Goal: Task Accomplishment & Management: Use online tool/utility

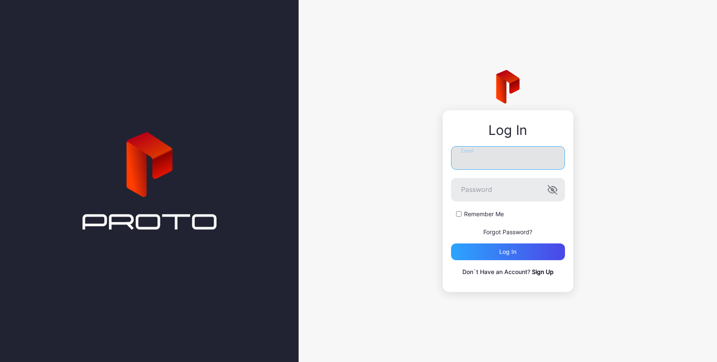
click at [496, 156] on input "Email" at bounding box center [508, 157] width 114 height 23
type input "**********"
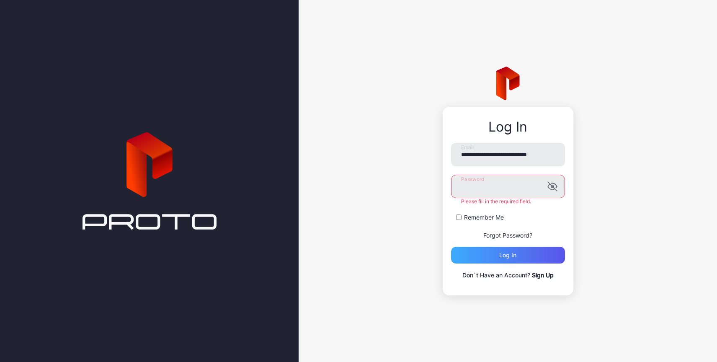
click at [524, 257] on div "Log in" at bounding box center [508, 255] width 114 height 17
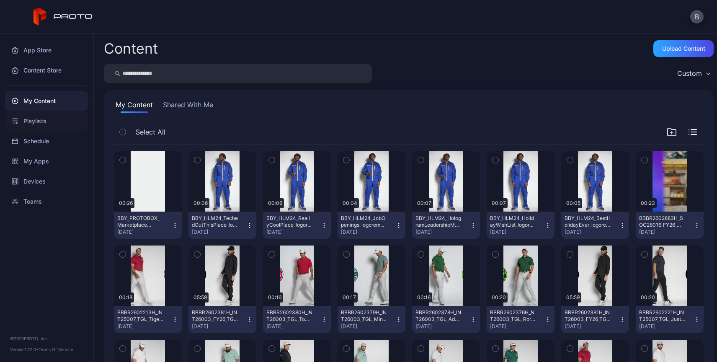
click at [39, 119] on div "Playlists" at bounding box center [46, 121] width 83 height 20
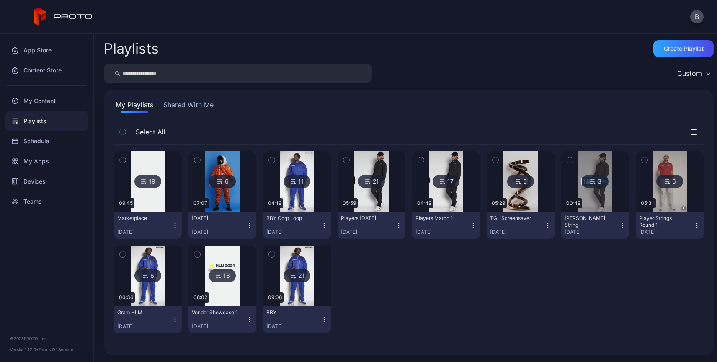
click at [146, 180] on div "19" at bounding box center [147, 181] width 27 height 13
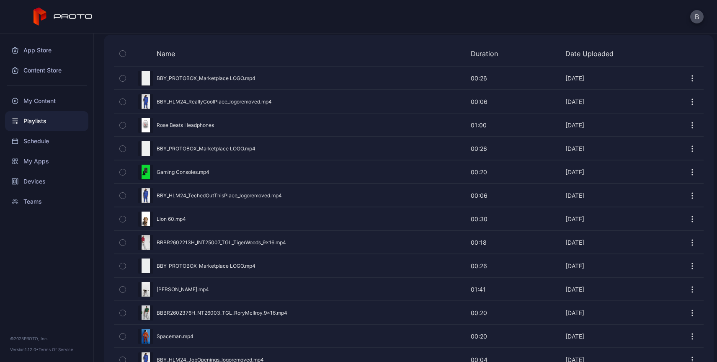
scroll to position [352, 0]
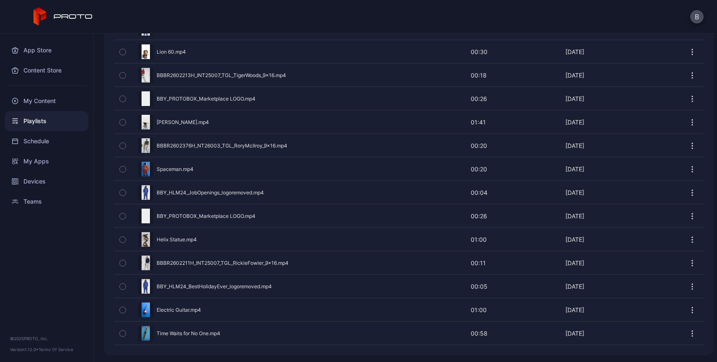
click at [688, 333] on icon "button" at bounding box center [692, 333] width 8 height 8
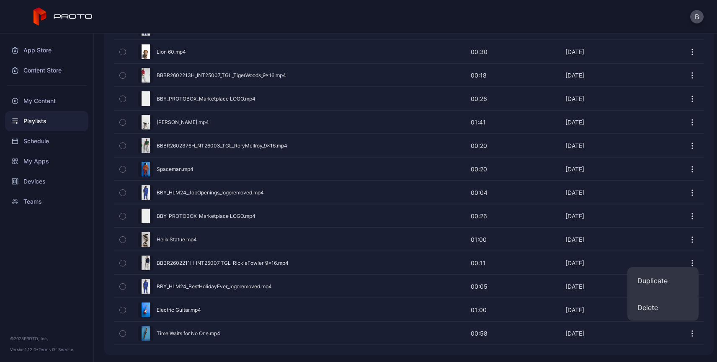
click at [104, 329] on div "Name Duration Date Uploaded Preview BBY_PROTOBOX_Marketplace LOGO.mp4 00:26 00:…" at bounding box center [408, 111] width 609 height 487
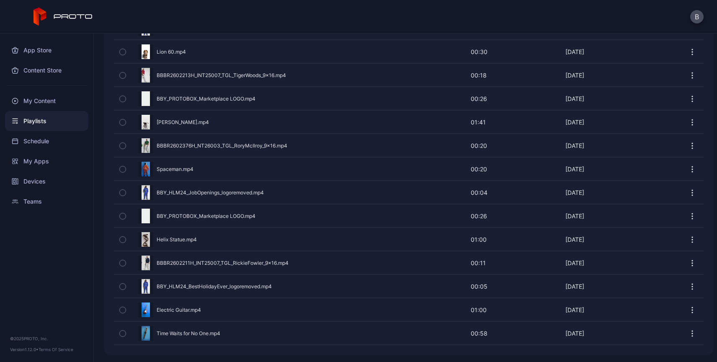
click at [122, 309] on icon "button" at bounding box center [123, 309] width 6 height 9
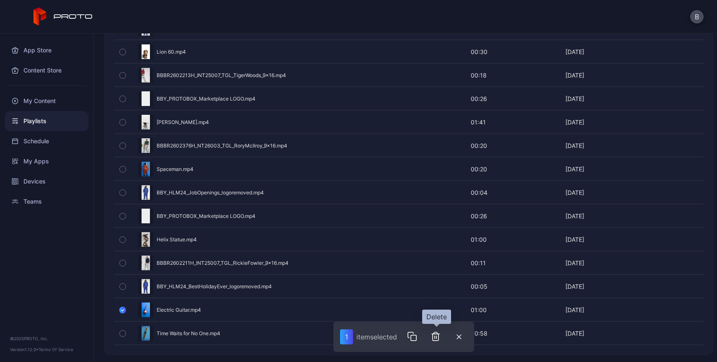
click at [437, 337] on icon "button" at bounding box center [435, 336] width 10 height 10
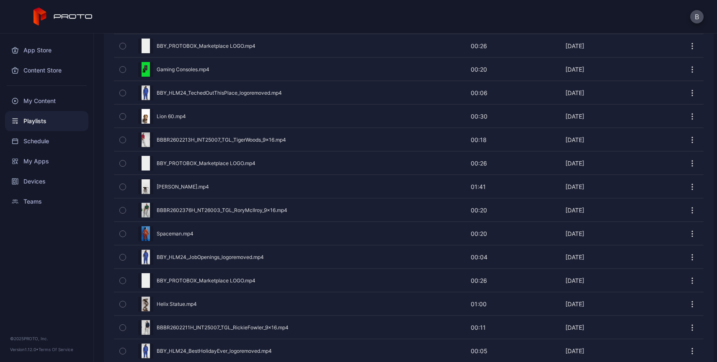
scroll to position [328, 0]
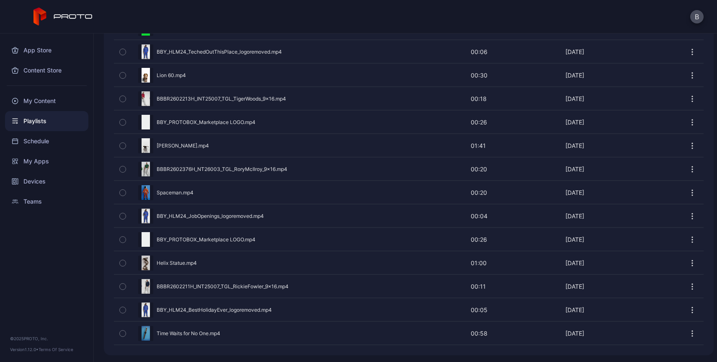
click at [124, 333] on icon "button" at bounding box center [123, 333] width 6 height 9
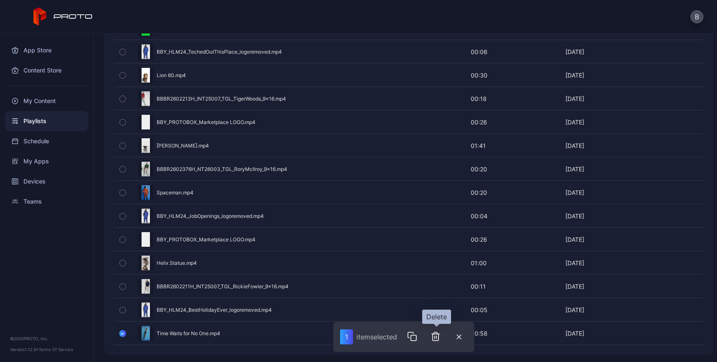
click at [434, 337] on icon "button" at bounding box center [435, 336] width 10 height 10
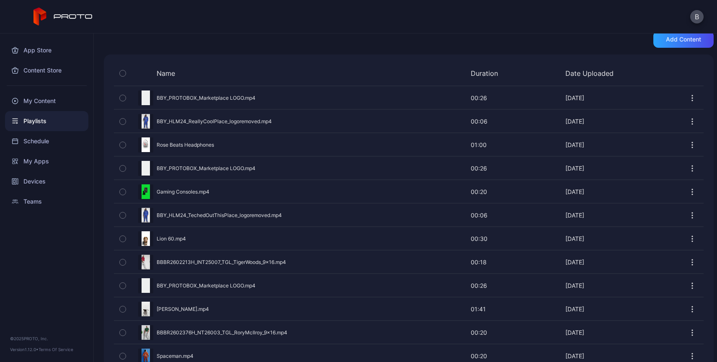
scroll to position [305, 0]
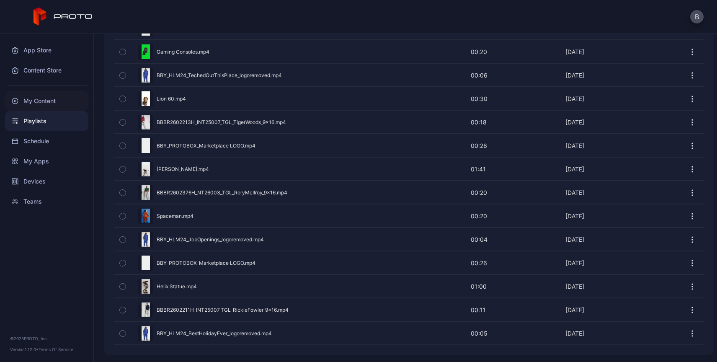
click at [44, 104] on div "My Content" at bounding box center [46, 101] width 83 height 20
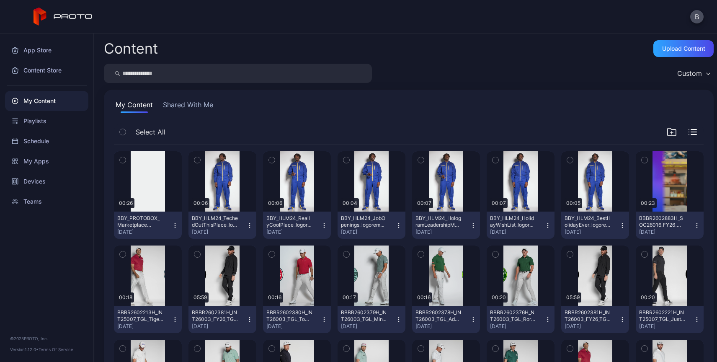
click at [177, 226] on icon "button" at bounding box center [175, 225] width 7 height 7
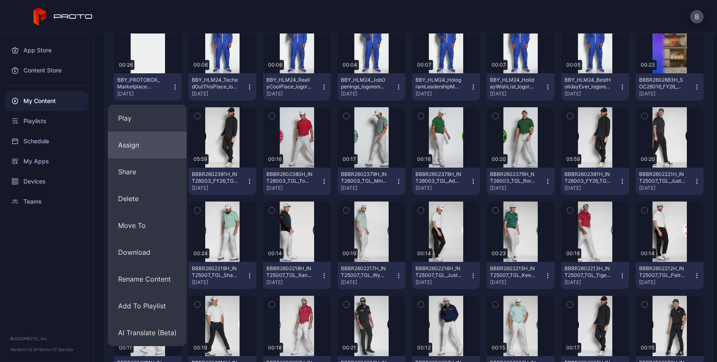
scroll to position [139, 0]
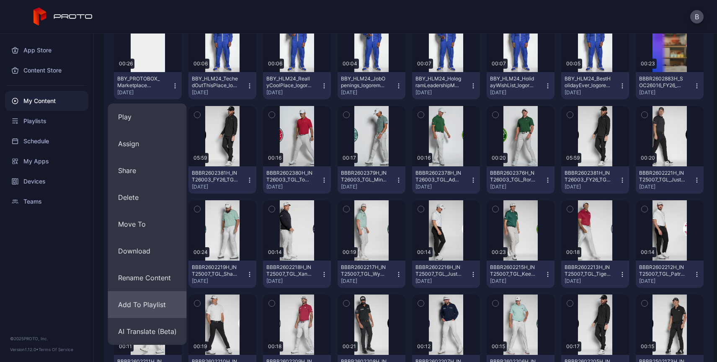
click at [138, 305] on button "Add To Playlist" at bounding box center [147, 304] width 79 height 27
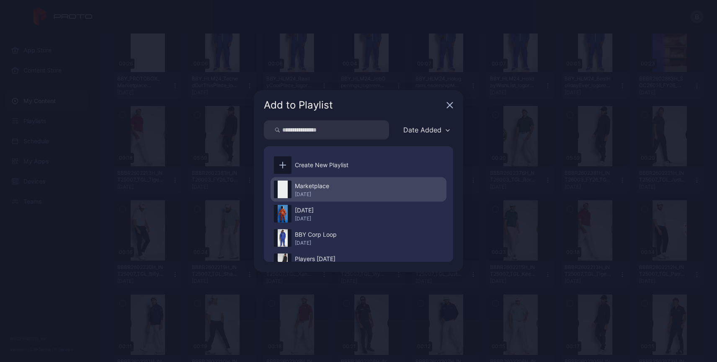
click at [323, 188] on div "Marketplace" at bounding box center [312, 186] width 34 height 10
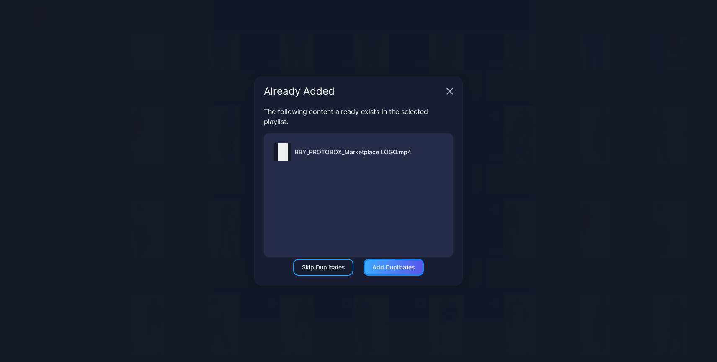
click at [382, 268] on div "Add Duplicates" at bounding box center [393, 267] width 43 height 7
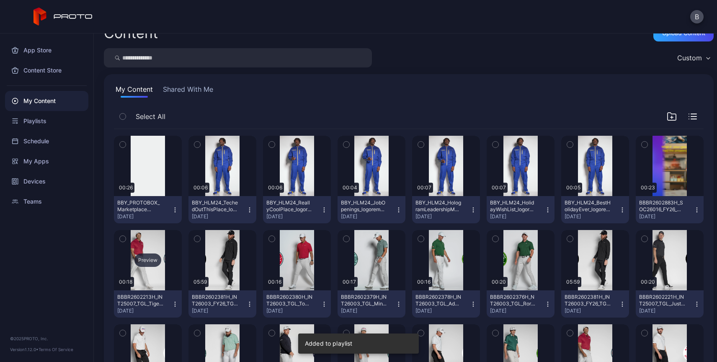
scroll to position [0, 0]
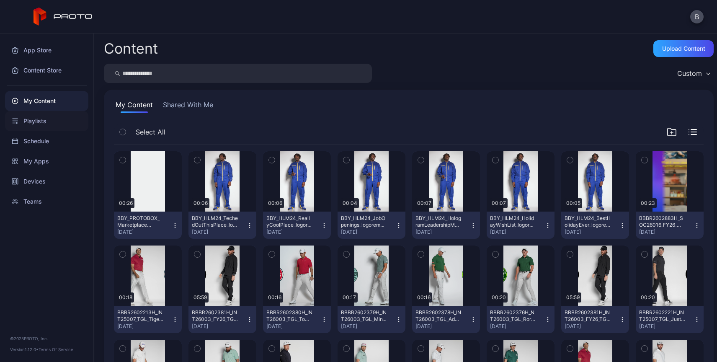
click at [33, 118] on div "Playlists" at bounding box center [46, 121] width 83 height 20
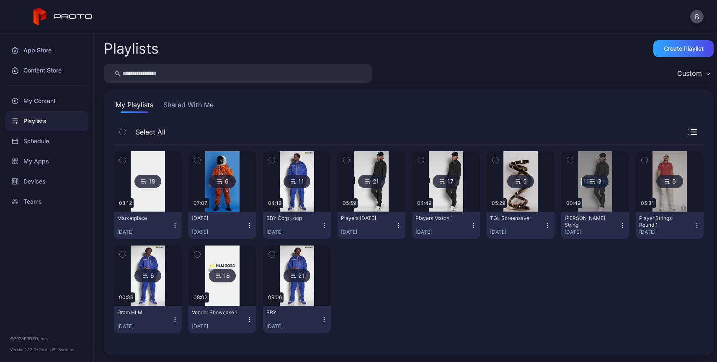
click at [145, 181] on icon at bounding box center [143, 181] width 7 height 10
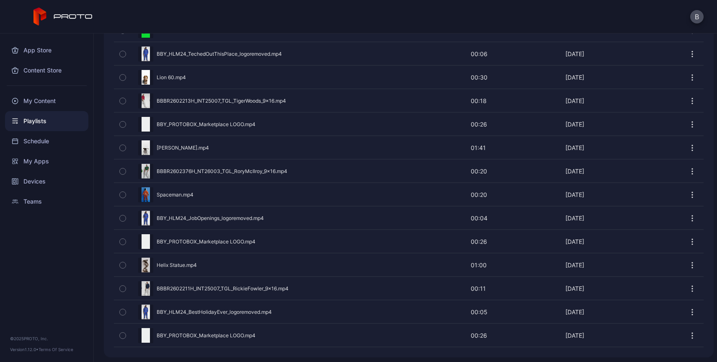
scroll to position [328, 0]
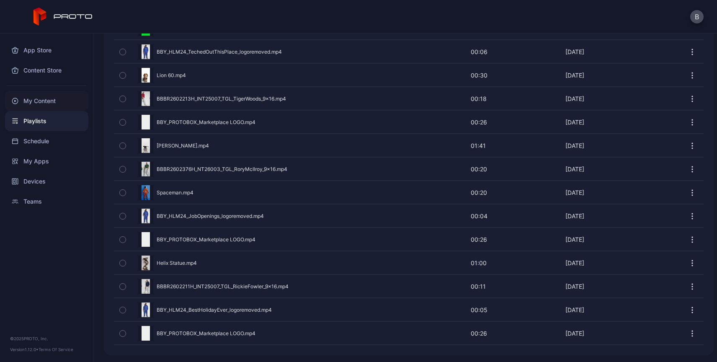
click at [46, 102] on div "My Content" at bounding box center [46, 101] width 83 height 20
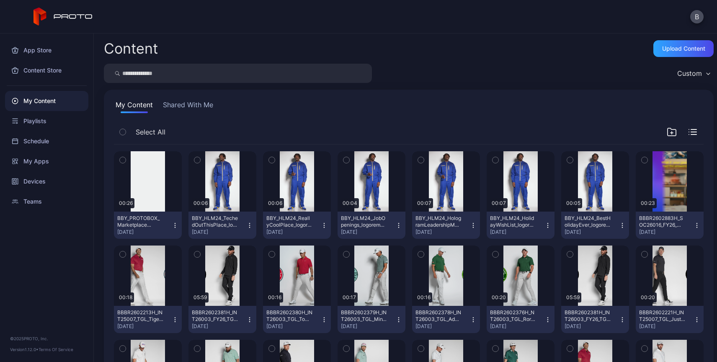
click at [183, 104] on button "Shared With Me" at bounding box center [188, 106] width 54 height 13
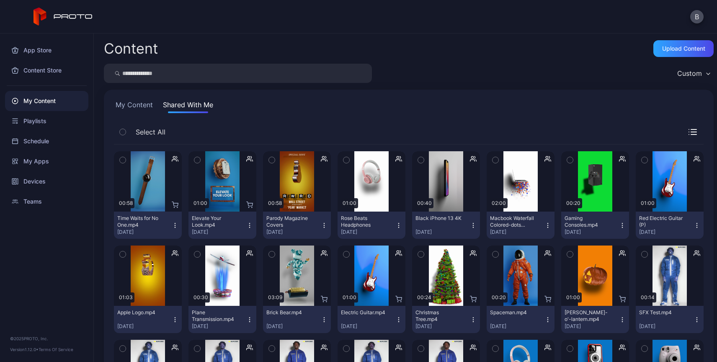
click at [173, 226] on icon "button" at bounding box center [175, 225] width 7 height 7
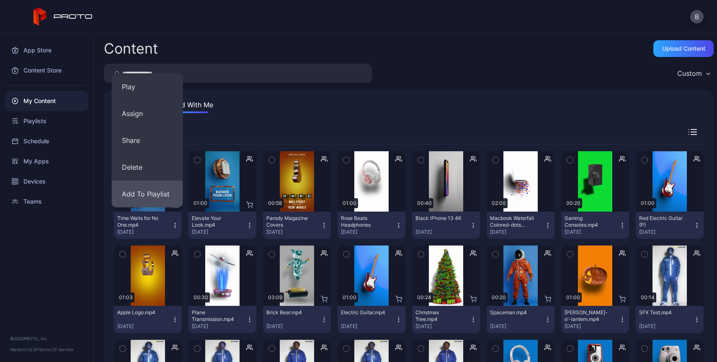
click at [159, 192] on button "Add To Playlist" at bounding box center [147, 193] width 71 height 27
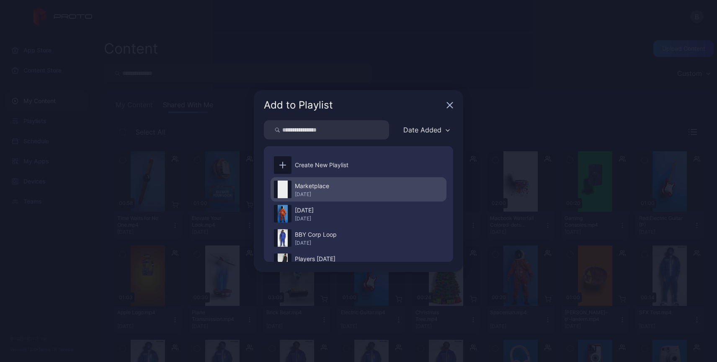
click at [316, 187] on div "Marketplace" at bounding box center [312, 186] width 34 height 10
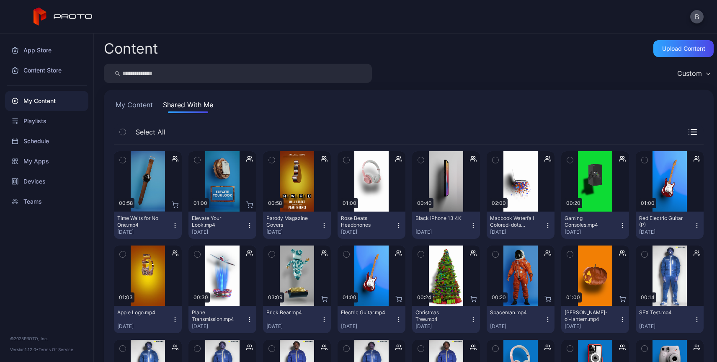
click at [395, 318] on icon "button" at bounding box center [398, 319] width 7 height 7
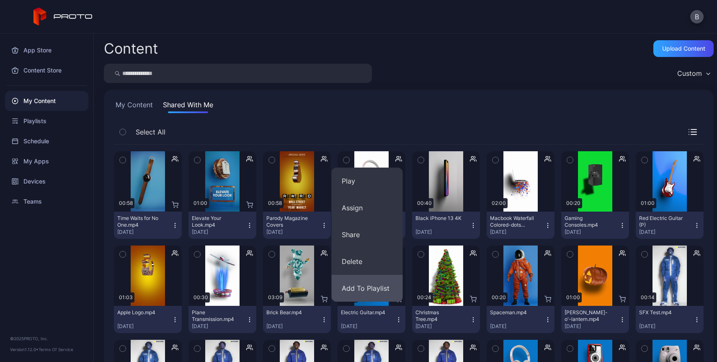
click at [375, 285] on button "Add To Playlist" at bounding box center [366, 288] width 71 height 27
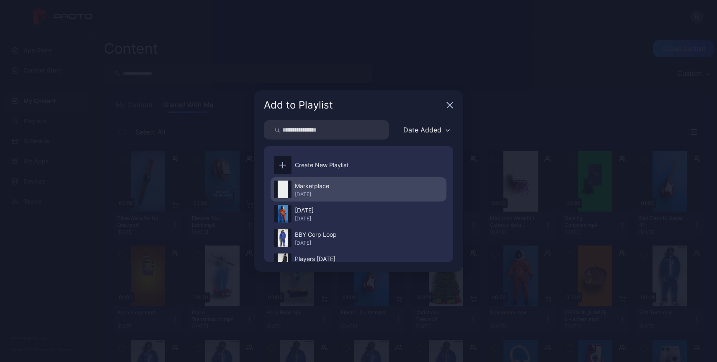
click at [309, 190] on div "Marketplace" at bounding box center [312, 186] width 34 height 10
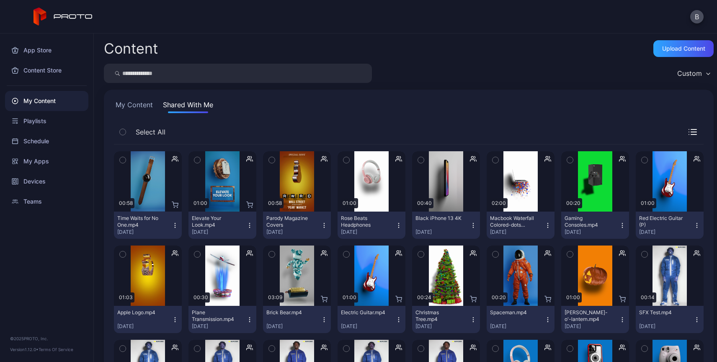
click at [139, 104] on button "My Content" at bounding box center [134, 106] width 41 height 13
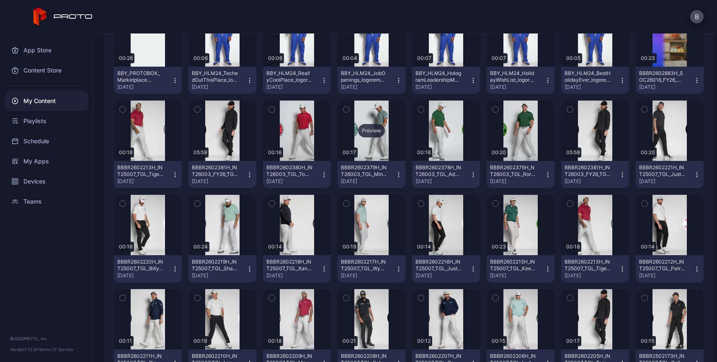
scroll to position [147, 0]
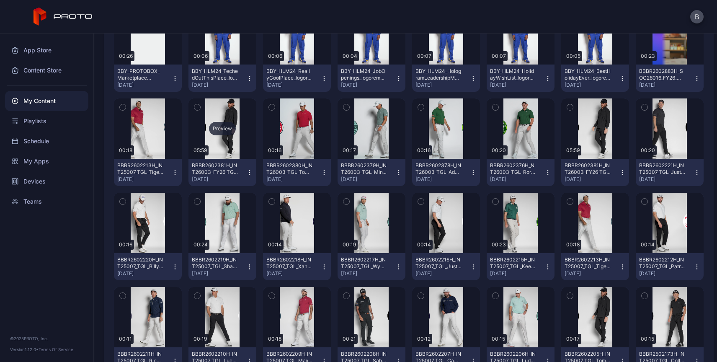
click at [220, 131] on div "Preview" at bounding box center [222, 128] width 27 height 13
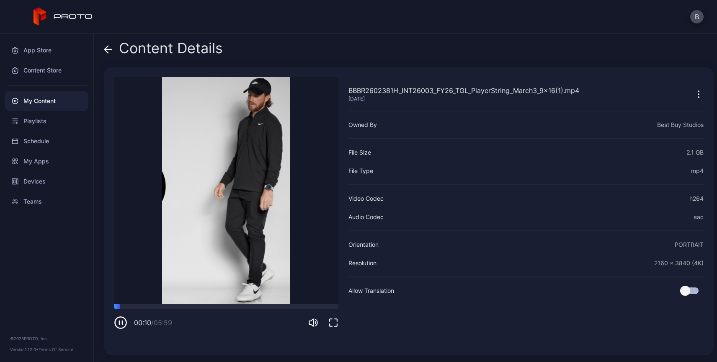
click at [105, 51] on icon at bounding box center [106, 49] width 3 height 7
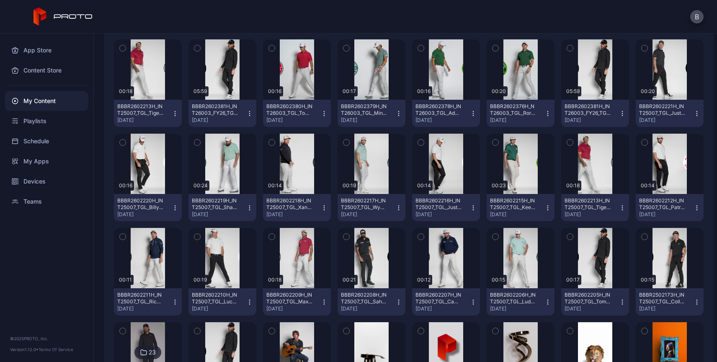
scroll to position [213, 0]
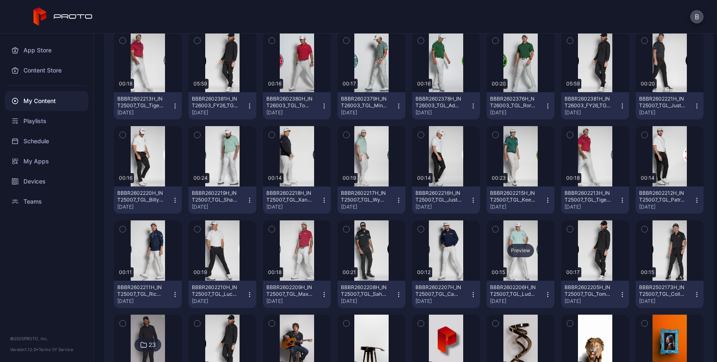
click at [512, 249] on div "Preview" at bounding box center [520, 250] width 27 height 13
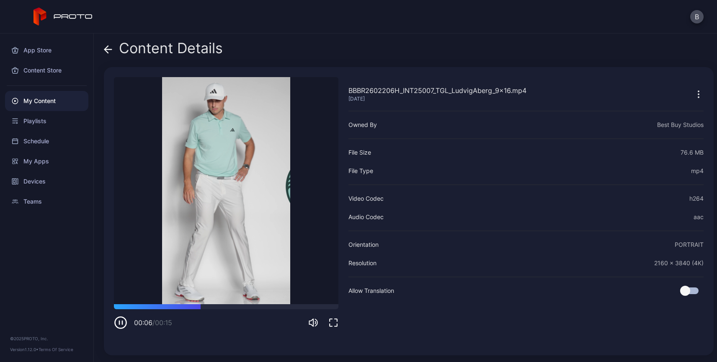
click at [103, 49] on div "Content Details BBBR2602206H_INT25007_TGL_LudvigAberg_9x16.mp4 [DATE] Sorry, yo…" at bounding box center [405, 197] width 623 height 328
click at [106, 48] on icon at bounding box center [106, 49] width 3 height 7
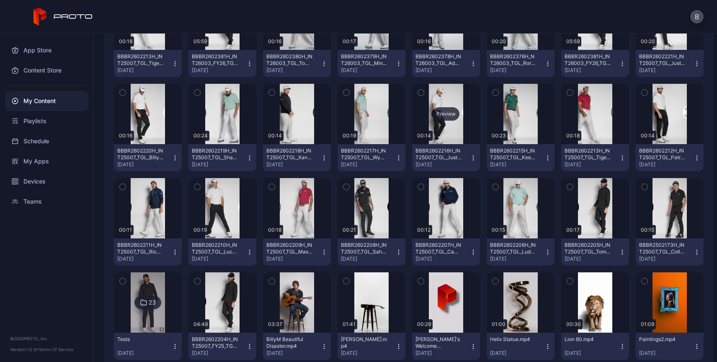
scroll to position [270, 0]
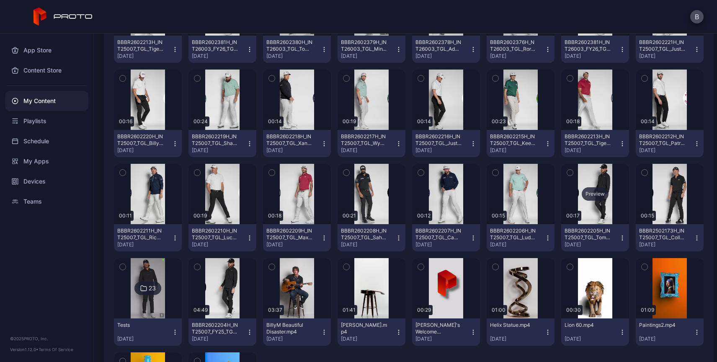
click at [586, 193] on div "Preview" at bounding box center [594, 193] width 27 height 13
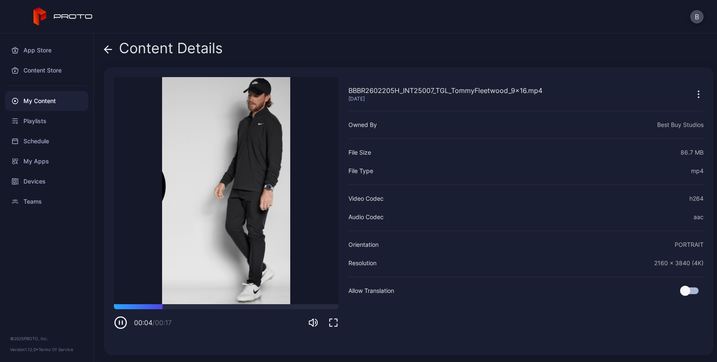
click at [106, 48] on icon at bounding box center [106, 49] width 3 height 7
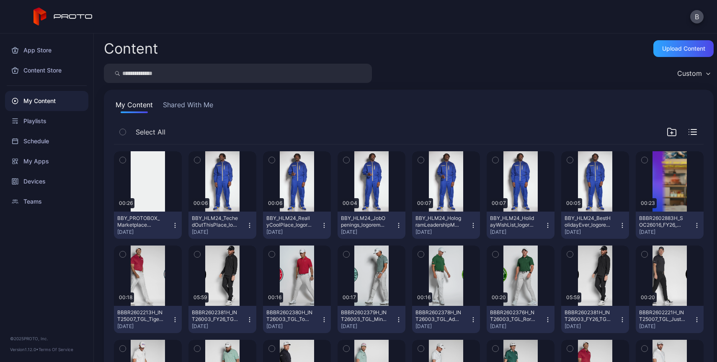
scroll to position [270, 0]
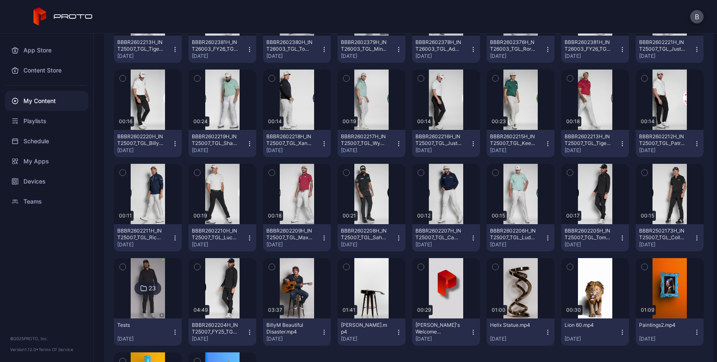
click at [619, 236] on icon "button" at bounding box center [622, 237] width 7 height 7
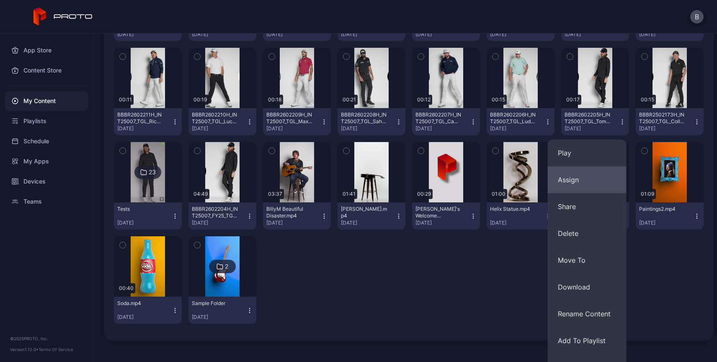
scroll to position [405, 0]
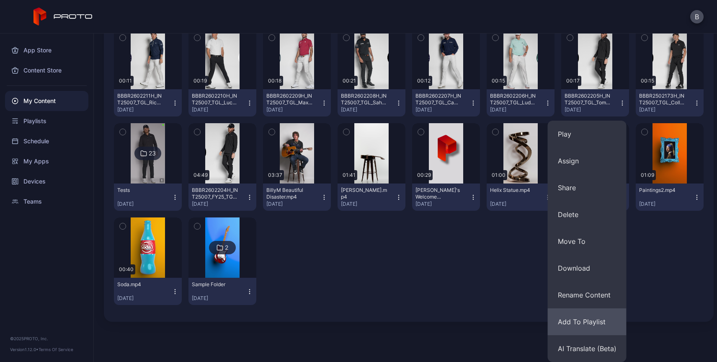
click at [585, 323] on button "Add To Playlist" at bounding box center [586, 321] width 79 height 27
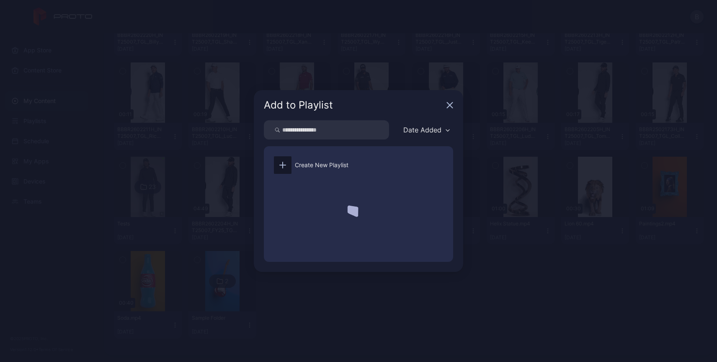
scroll to position [371, 0]
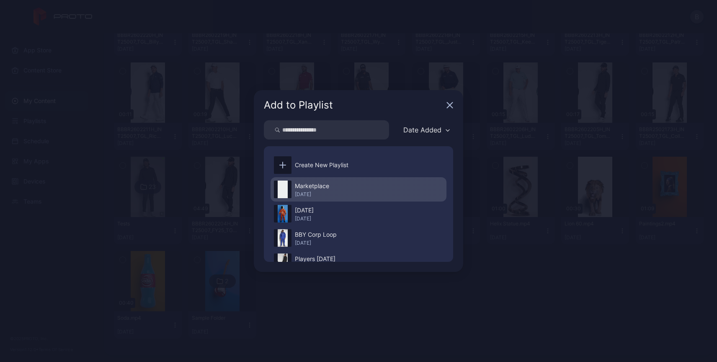
click at [297, 184] on div "Marketplace" at bounding box center [312, 186] width 34 height 10
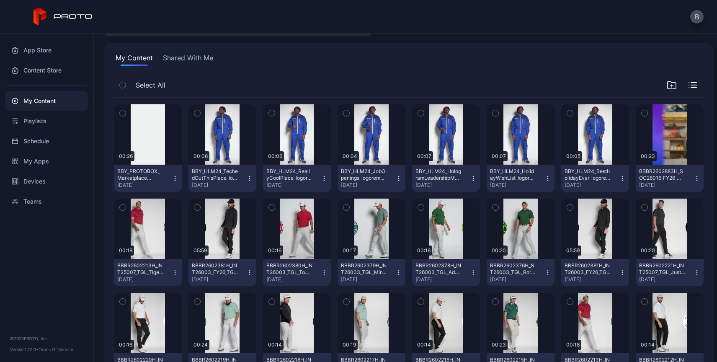
scroll to position [0, 0]
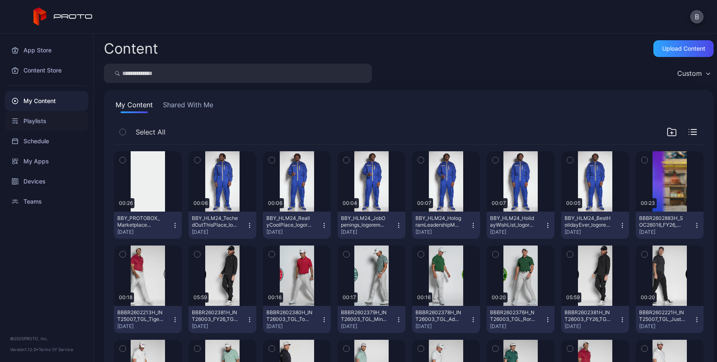
click at [33, 121] on div "Playlists" at bounding box center [46, 121] width 83 height 20
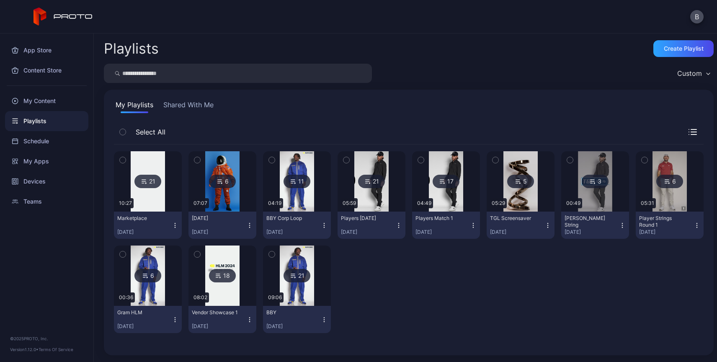
click at [141, 183] on icon at bounding box center [144, 181] width 7 height 10
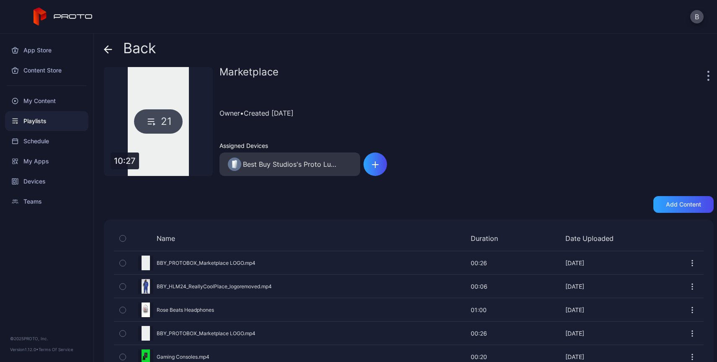
click at [150, 126] on div "21" at bounding box center [158, 121] width 49 height 24
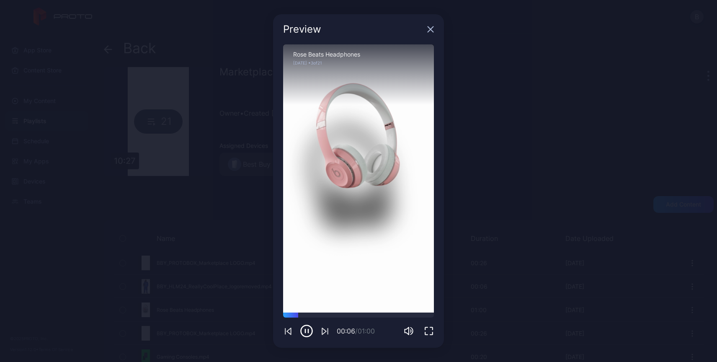
click at [432, 29] on icon "button" at bounding box center [430, 29] width 7 height 7
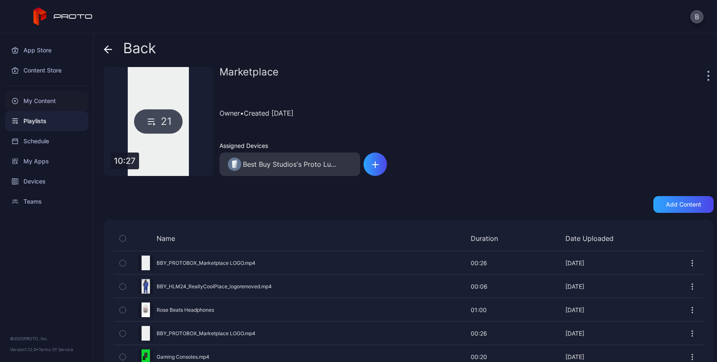
click at [46, 100] on div "My Content" at bounding box center [46, 101] width 83 height 20
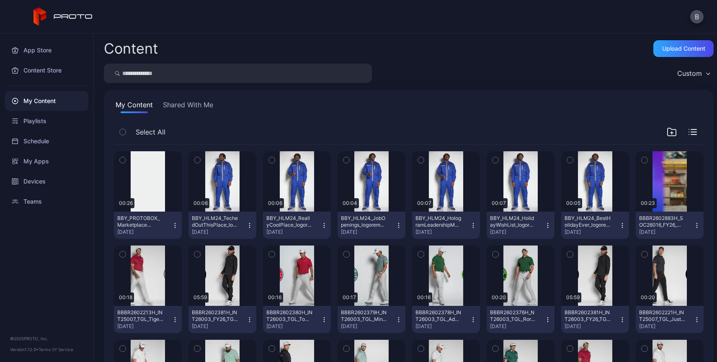
click at [188, 106] on button "Shared With Me" at bounding box center [188, 106] width 54 height 13
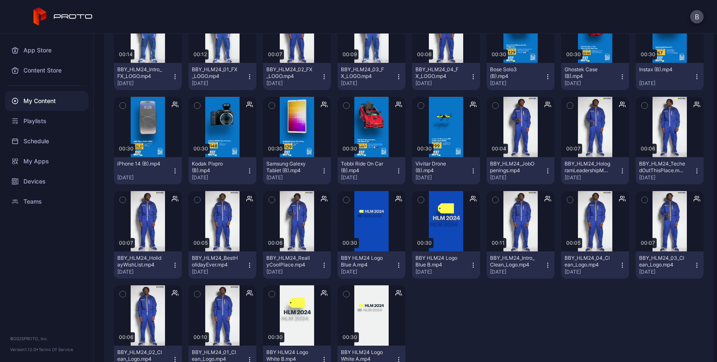
scroll to position [371, 0]
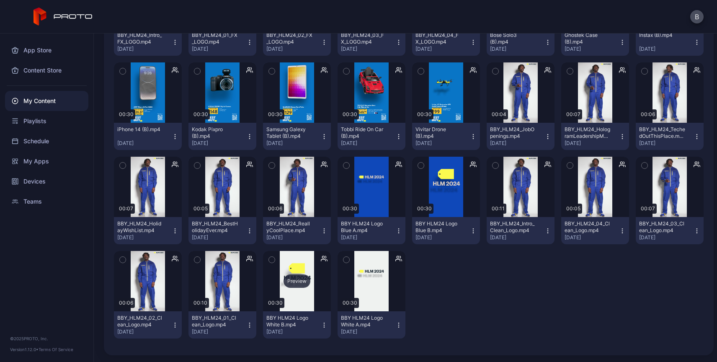
click at [291, 282] on div "Preview" at bounding box center [296, 280] width 27 height 13
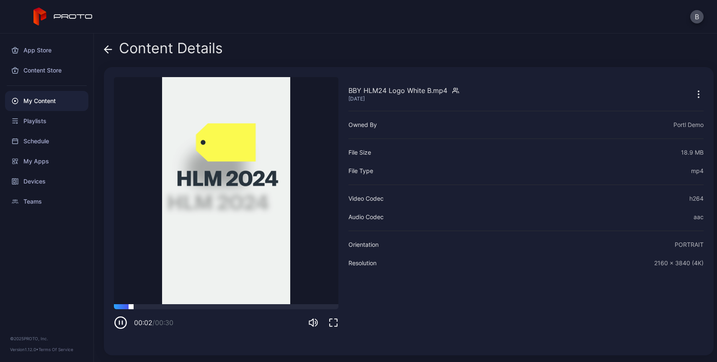
click at [284, 307] on div at bounding box center [226, 306] width 224 height 5
click at [320, 306] on div at bounding box center [226, 306] width 224 height 5
click at [121, 324] on icon "button" at bounding box center [121, 322] width 4 height 4
click at [312, 306] on div at bounding box center [226, 306] width 224 height 5
click at [121, 322] on icon "button" at bounding box center [121, 322] width 4 height 4
